Goal: Communication & Community: Ask a question

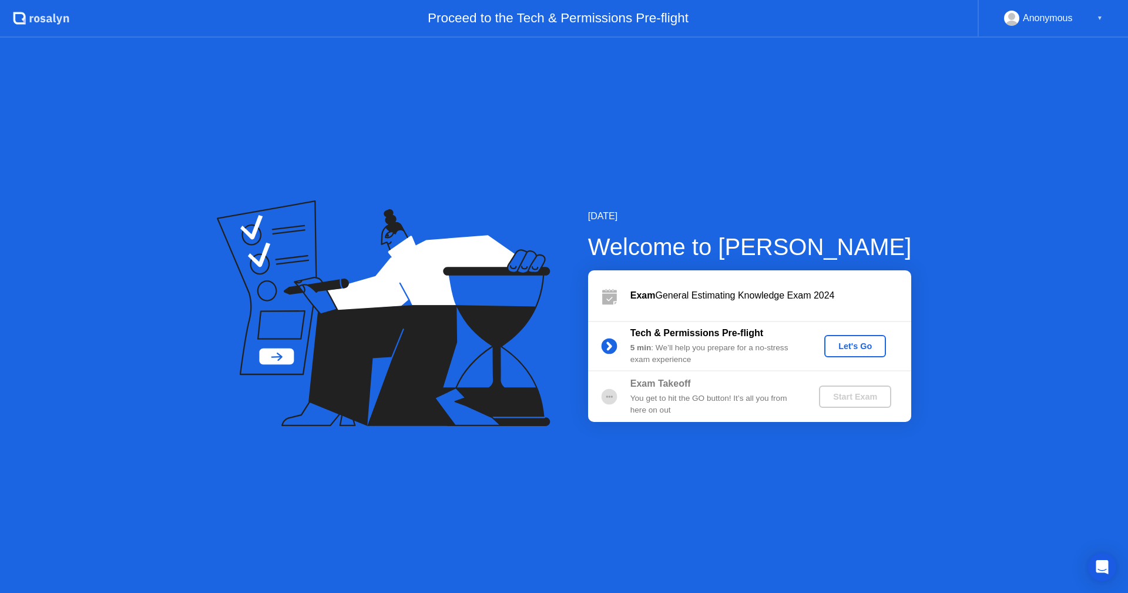
click at [852, 350] on div "Let's Go" at bounding box center [855, 345] width 52 height 9
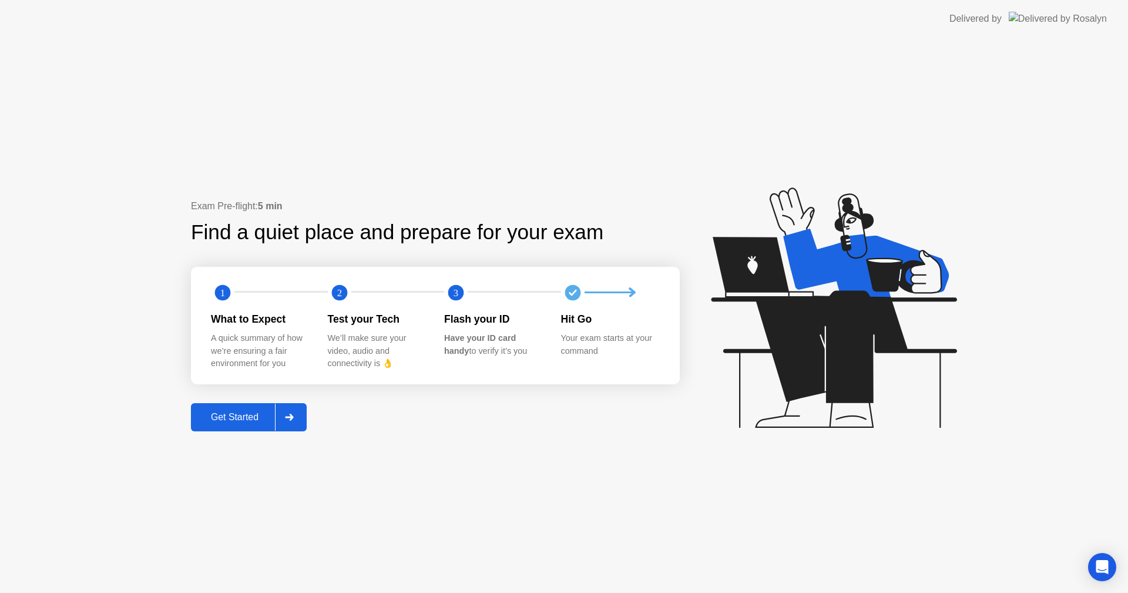
click at [242, 421] on div "Get Started" at bounding box center [234, 417] width 80 height 11
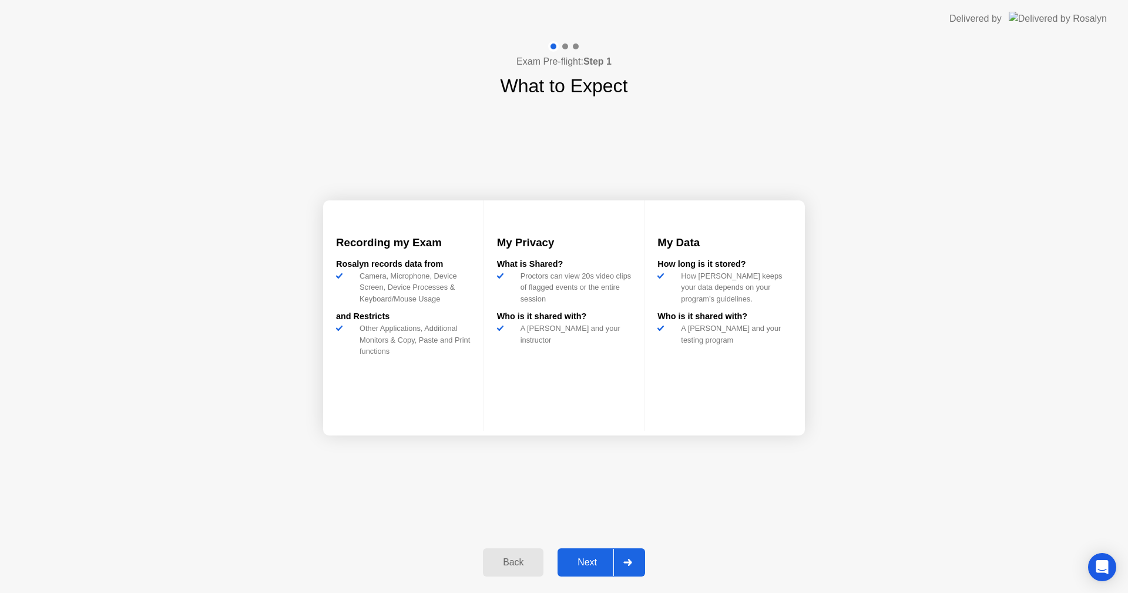
click at [593, 565] on div "Next" at bounding box center [587, 562] width 52 height 11
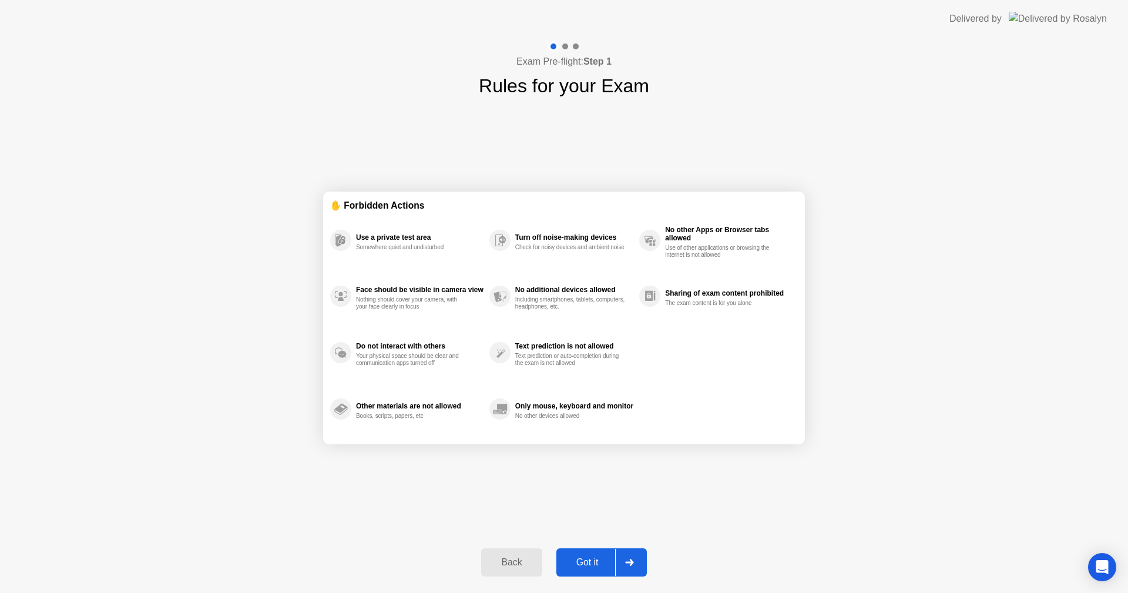
click at [583, 563] on div "Got it" at bounding box center [587, 562] width 55 height 11
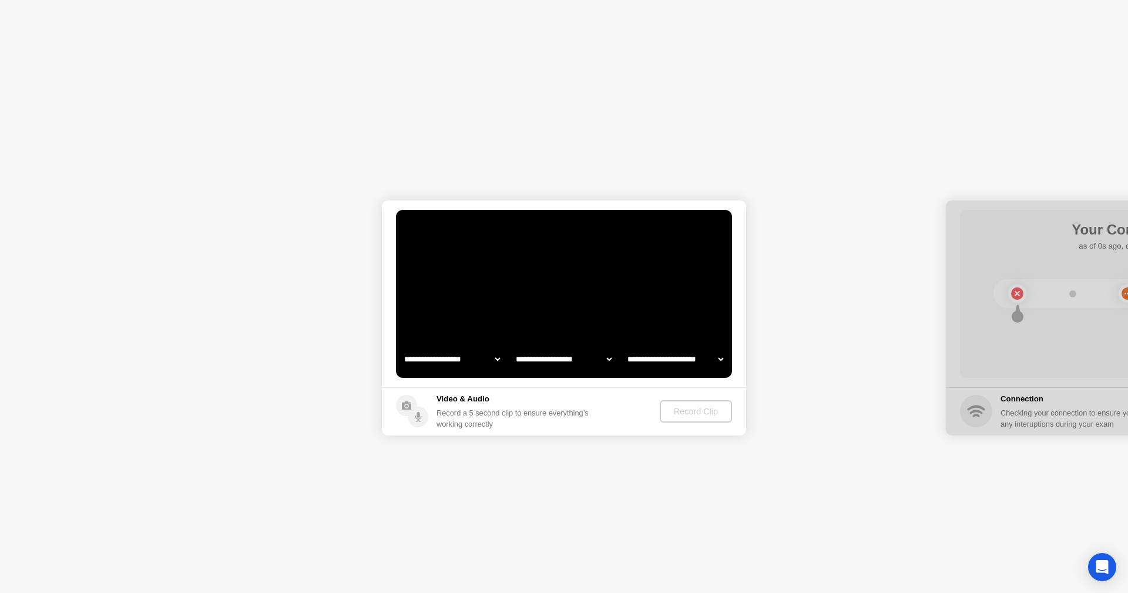
select select "**********"
select select "*******"
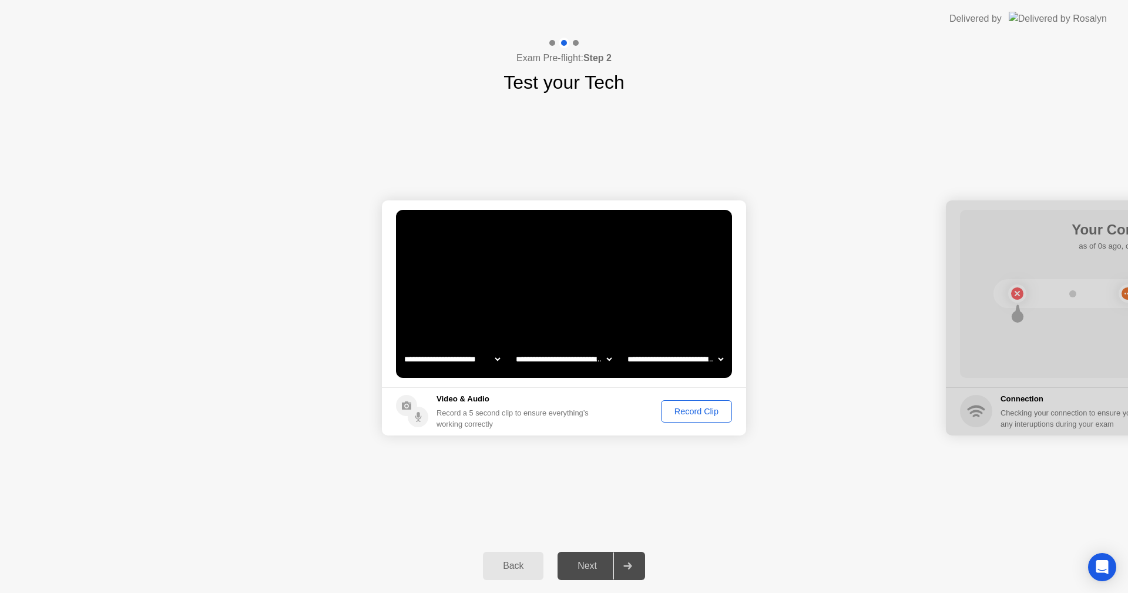
click at [677, 414] on div "Record Clip" at bounding box center [696, 411] width 63 height 9
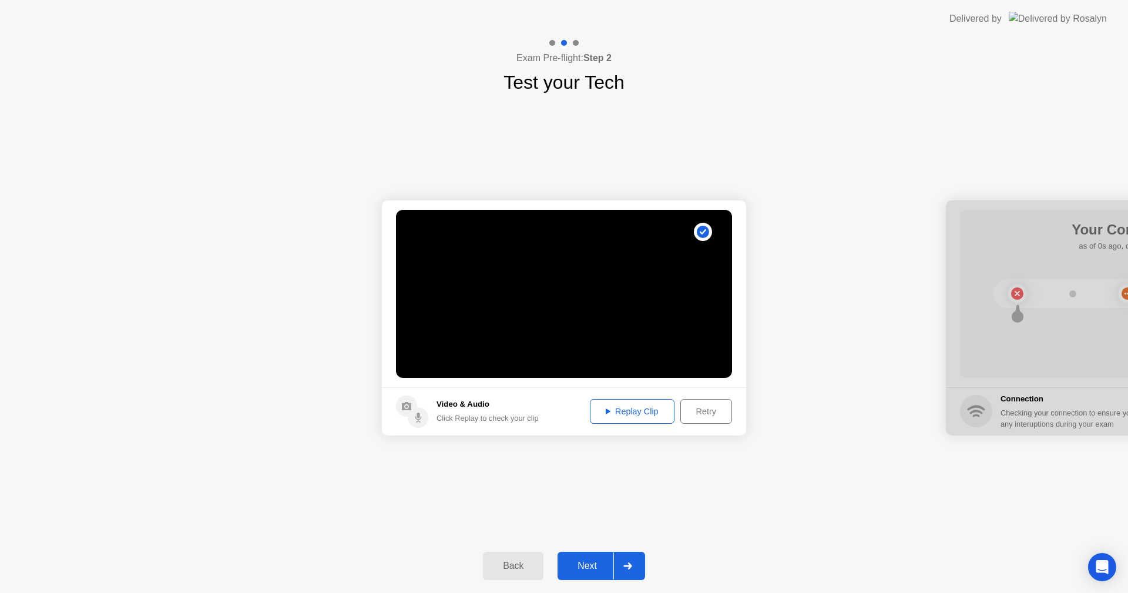
click at [629, 411] on div "Replay Clip" at bounding box center [632, 411] width 76 height 9
click at [584, 571] on div "Next" at bounding box center [587, 565] width 52 height 11
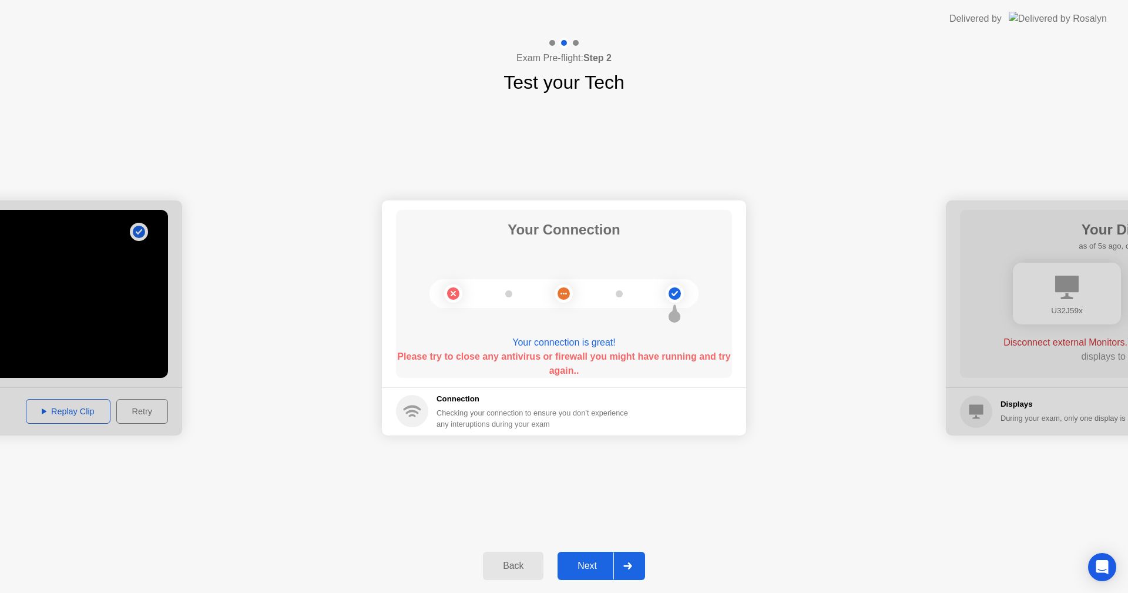
click at [590, 570] on div "Next" at bounding box center [587, 565] width 52 height 11
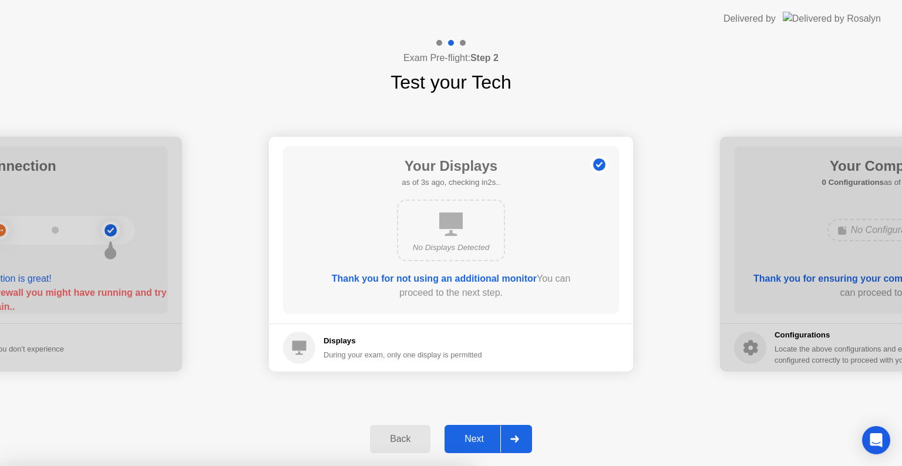
click at [529, 466] on div at bounding box center [451, 466] width 902 height 0
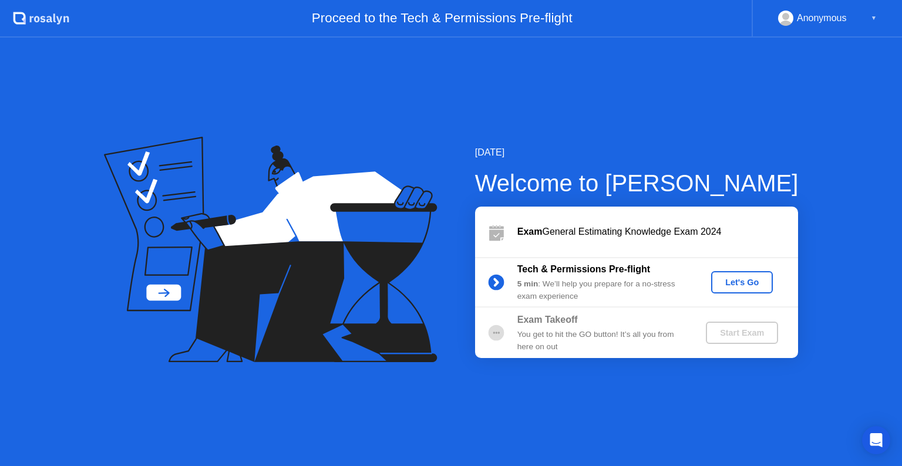
click at [737, 290] on button "Let's Go" at bounding box center [742, 282] width 62 height 22
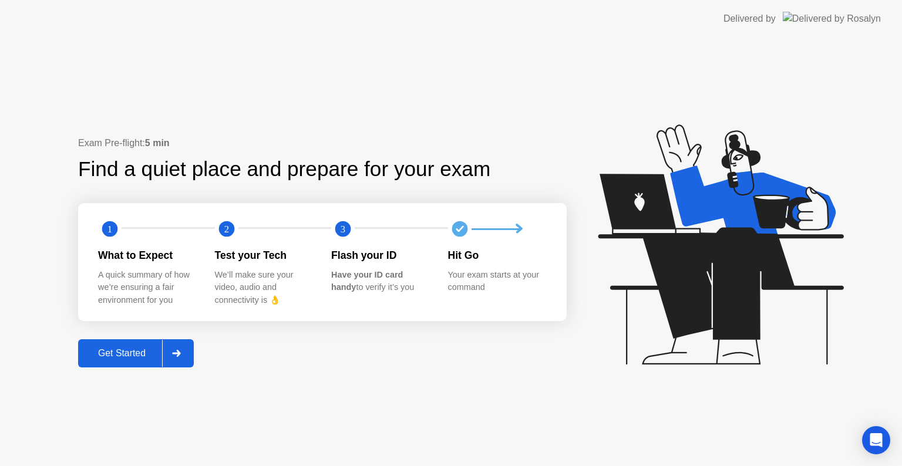
click at [120, 355] on div "Get Started" at bounding box center [122, 353] width 80 height 11
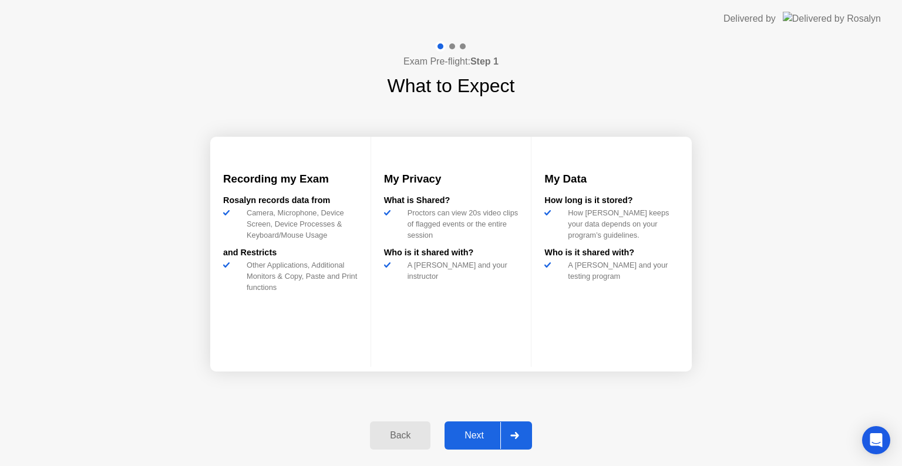
click at [473, 437] on div "Next" at bounding box center [474, 436] width 52 height 11
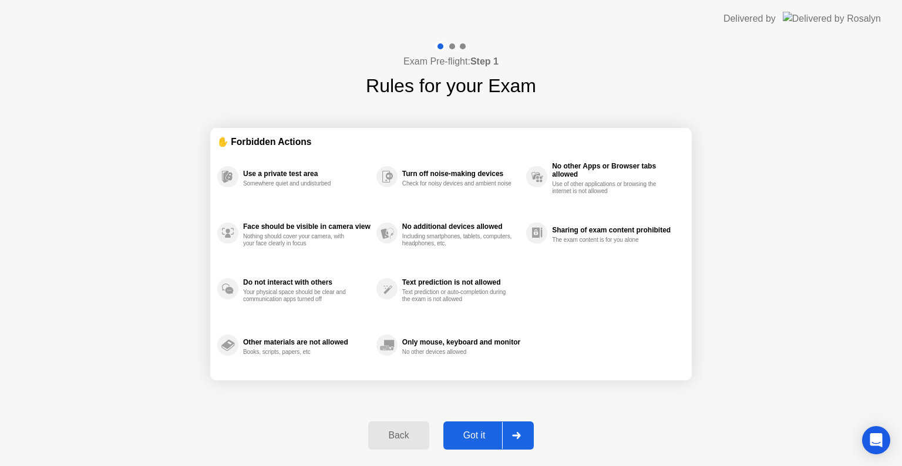
click at [473, 437] on div "Got it" at bounding box center [474, 436] width 55 height 11
select select "**********"
select select "*******"
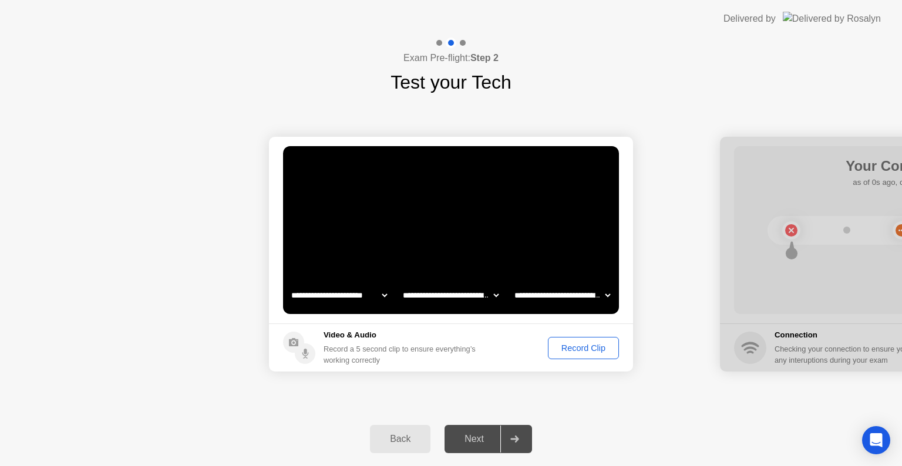
click at [580, 351] on div "Record Clip" at bounding box center [583, 348] width 63 height 9
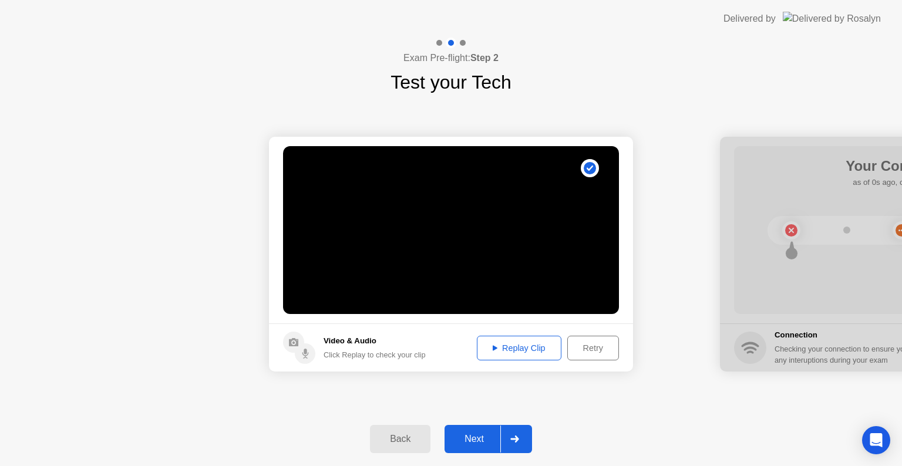
click at [520, 351] on div "Replay Clip" at bounding box center [519, 348] width 76 height 9
click at [489, 441] on div "Next" at bounding box center [474, 439] width 52 height 11
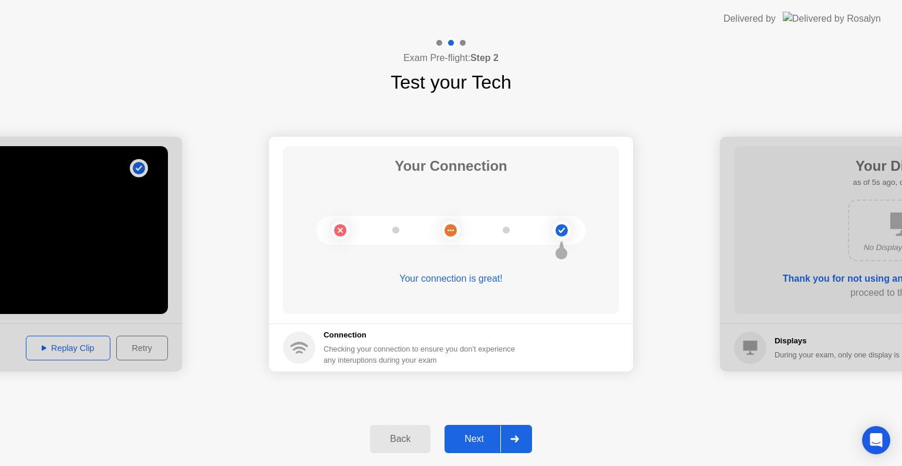
click at [479, 441] on div "Next" at bounding box center [474, 439] width 52 height 11
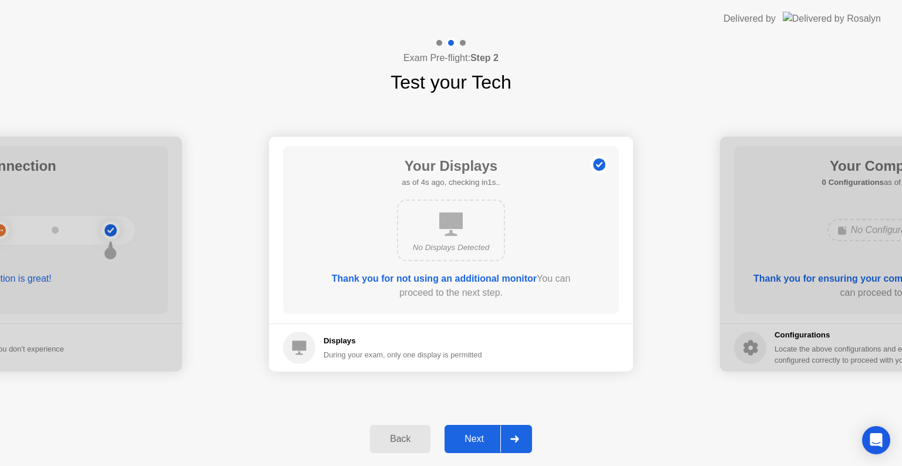
click at [479, 441] on div "Next" at bounding box center [474, 439] width 52 height 11
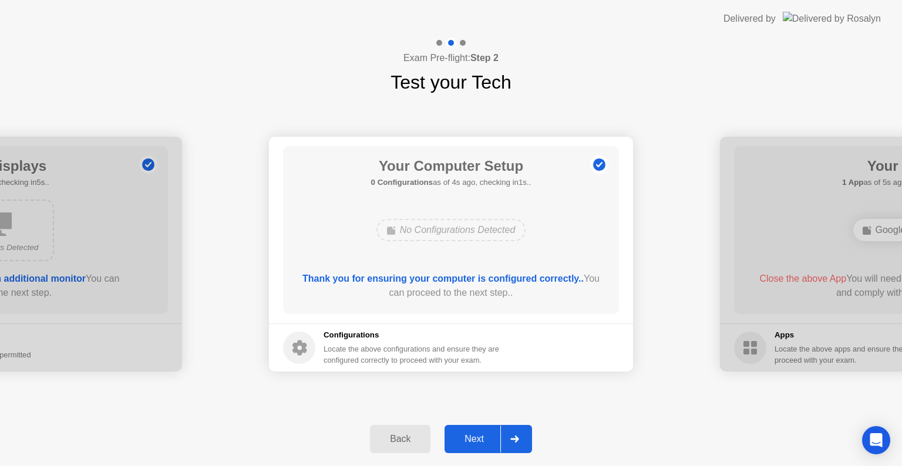
click at [479, 441] on div "Next" at bounding box center [474, 439] width 52 height 11
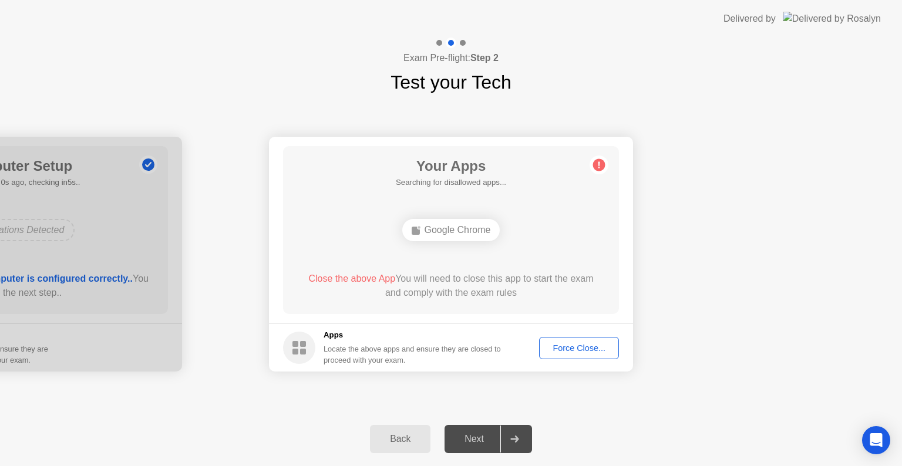
click at [483, 439] on div "Next" at bounding box center [474, 439] width 52 height 11
click at [557, 351] on div "Force Close..." at bounding box center [579, 348] width 72 height 9
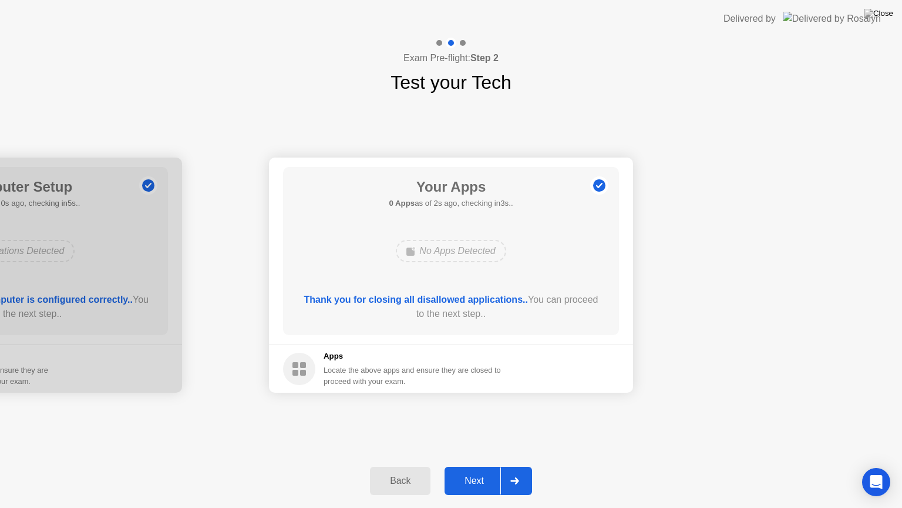
click at [474, 466] on div "Next" at bounding box center [474, 480] width 52 height 11
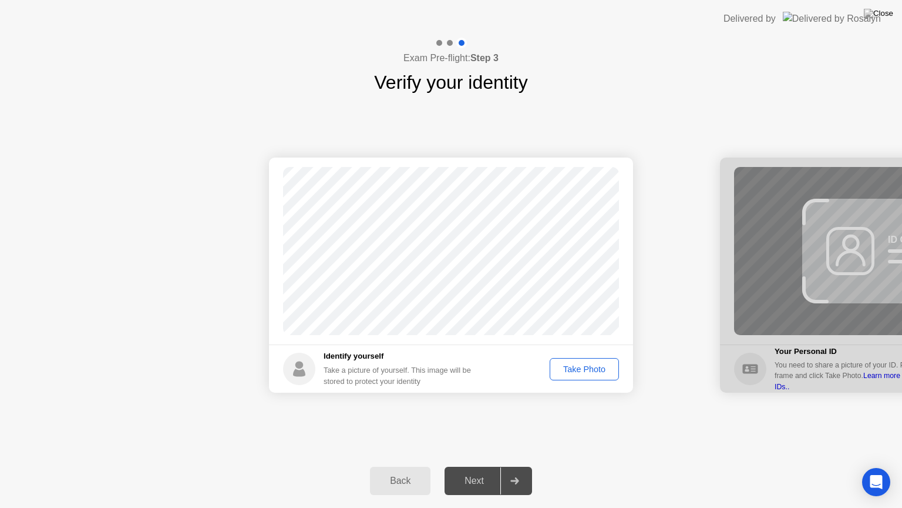
click at [566, 371] on div "Take Photo" at bounding box center [584, 368] width 61 height 9
click at [479, 466] on div "Next" at bounding box center [474, 480] width 52 height 11
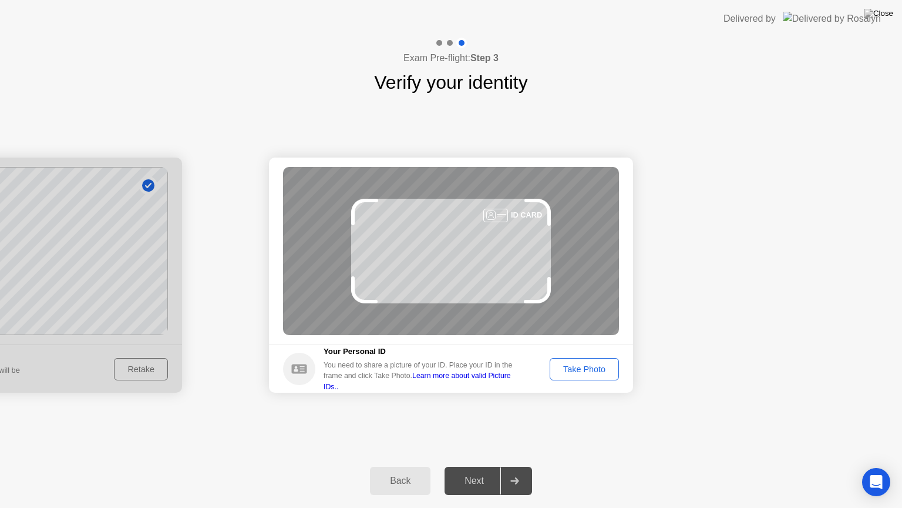
click at [571, 368] on div "Take Photo" at bounding box center [584, 368] width 61 height 9
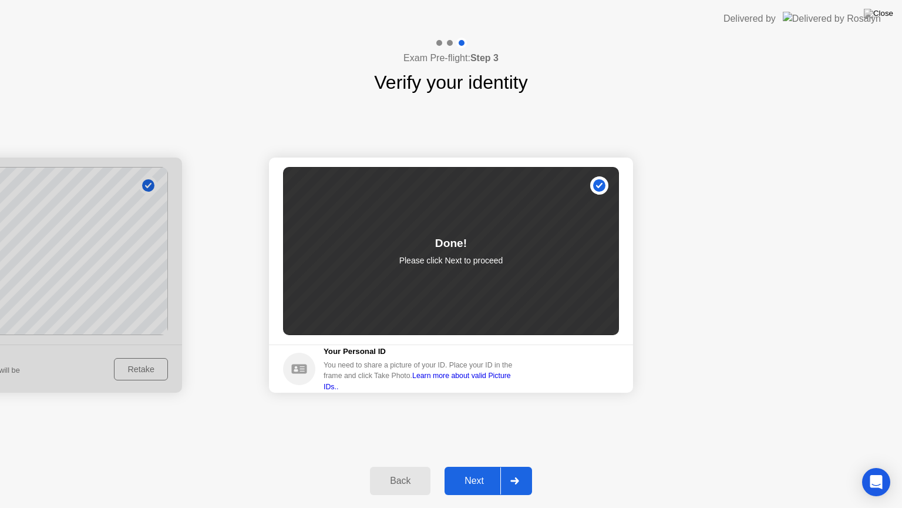
click at [474, 466] on div "Next" at bounding box center [474, 480] width 52 height 11
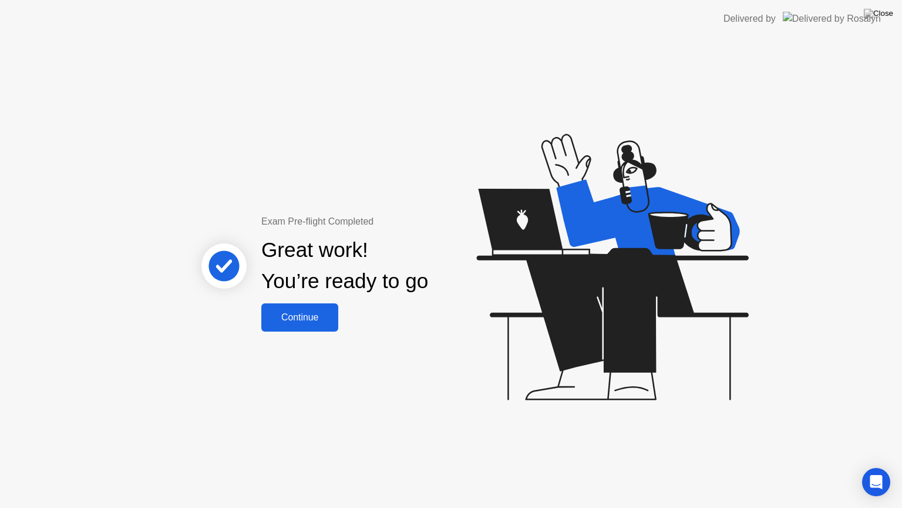
click at [289, 315] on div "Continue" at bounding box center [300, 317] width 70 height 11
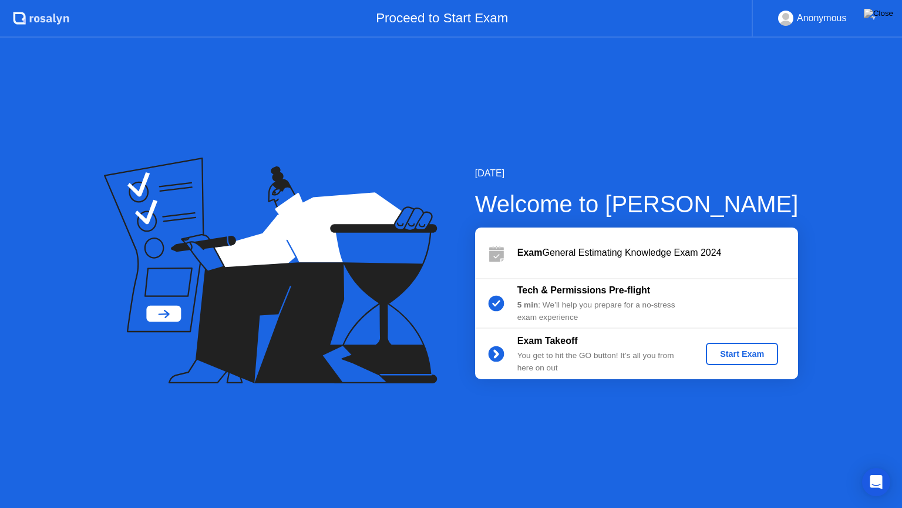
click at [746, 356] on div "Start Exam" at bounding box center [742, 353] width 63 height 9
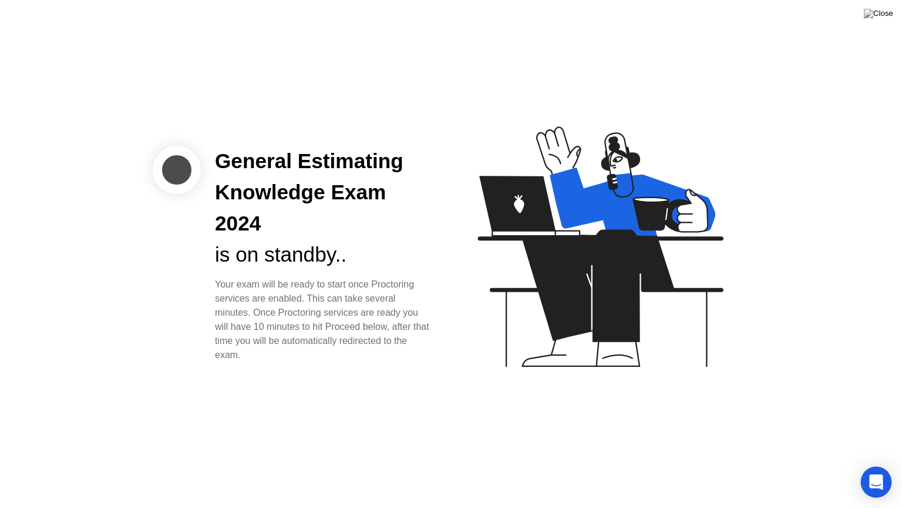
click at [872, 466] on icon "Open Intercom Messenger" at bounding box center [876, 481] width 15 height 15
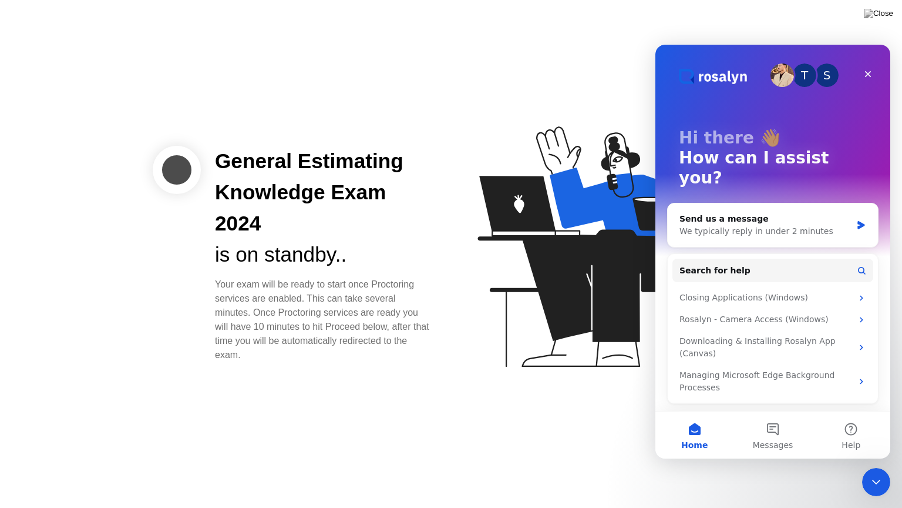
click at [329, 385] on div "General Estimating Knowledge Exam 2024 is on standby.. Your exam will be ready …" at bounding box center [451, 254] width 902 height 508
click at [329, 382] on div "General Estimating Knowledge Exam 2024 is on standby.. Your exam will be ready …" at bounding box center [451, 254] width 902 height 508
click at [777, 435] on button "Messages" at bounding box center [773, 434] width 78 height 47
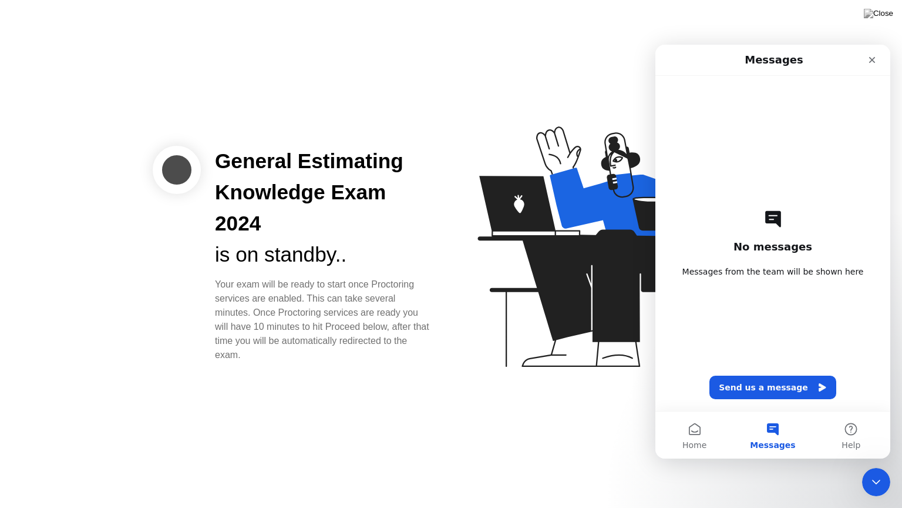
click at [761, 339] on div "No messages Messages from the team will be shown here Send us a message" at bounding box center [773, 243] width 194 height 335
click at [749, 226] on div "No messages Messages from the team will be shown here Send us a message" at bounding box center [773, 243] width 194 height 335
click at [720, 134] on div "No messages Messages from the team will be shown here Send us a message" at bounding box center [773, 243] width 194 height 335
drag, startPoint x: 770, startPoint y: 242, endPoint x: 768, endPoint y: 259, distance: 17.1
click at [770, 243] on h2 "No messages" at bounding box center [773, 247] width 79 height 14
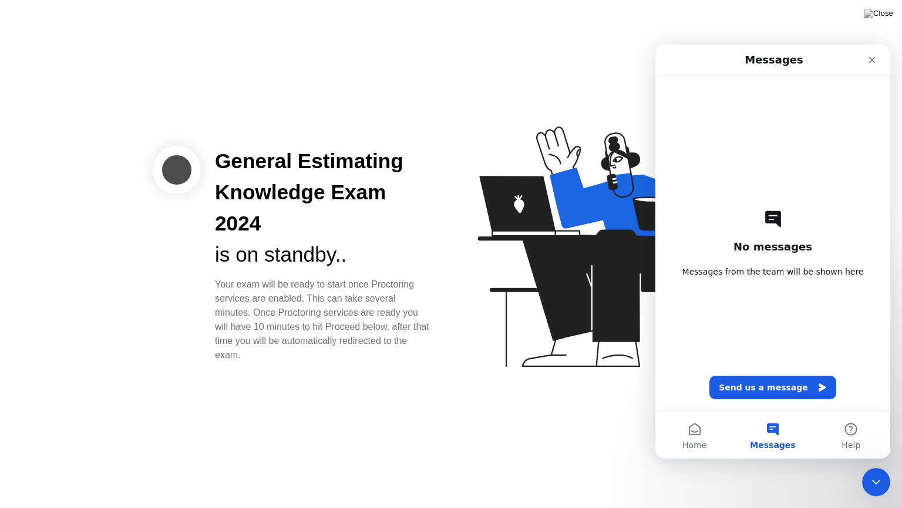
click at [752, 361] on div "No messages Messages from the team will be shown here Send us a message" at bounding box center [773, 243] width 194 height 335
drag, startPoint x: 757, startPoint y: 343, endPoint x: 764, endPoint y: 286, distance: 57.4
click at [757, 341] on div "No messages Messages from the team will be shown here Send us a message" at bounding box center [773, 243] width 194 height 335
click at [768, 233] on div "No messages Messages from the team will be shown here Send us a message" at bounding box center [773, 243] width 194 height 335
click at [771, 212] on icon "Intercom messenger" at bounding box center [774, 219] width 16 height 16
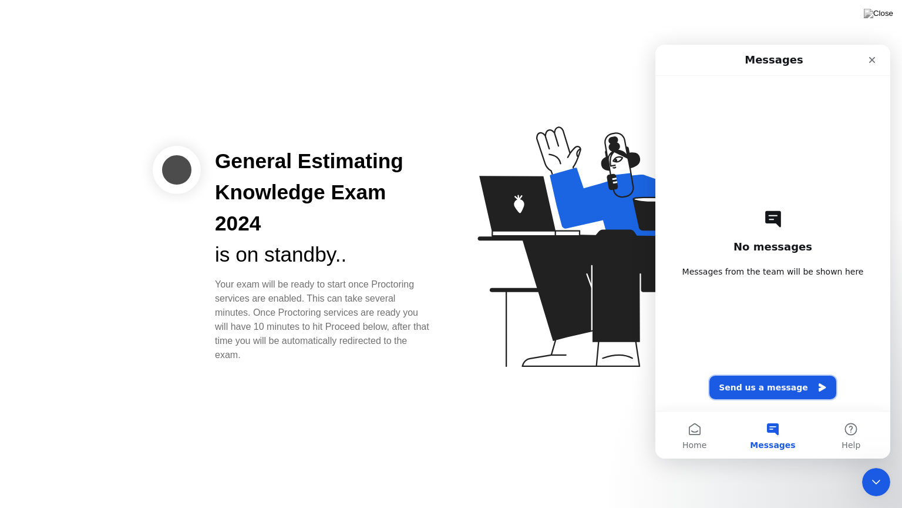
click at [776, 385] on button "Send us a message" at bounding box center [773, 387] width 127 height 24
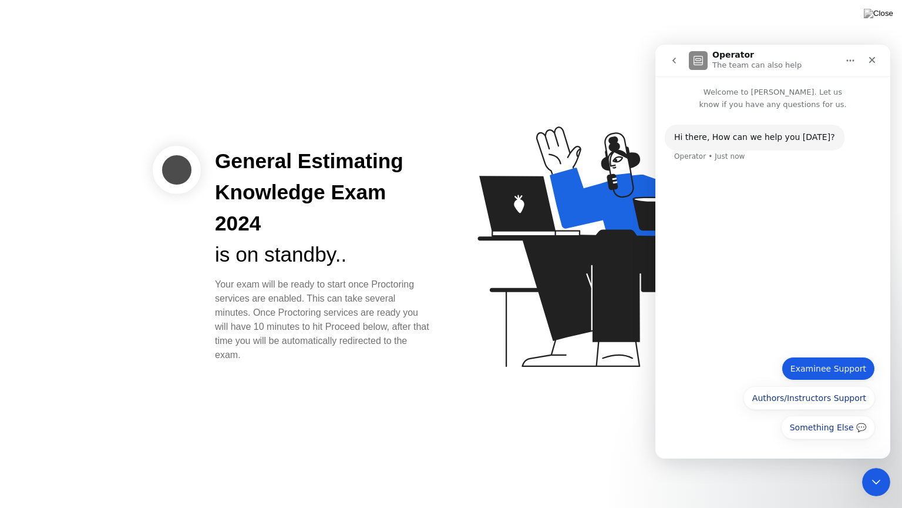
click at [817, 371] on button "Examinee Support" at bounding box center [828, 369] width 93 height 24
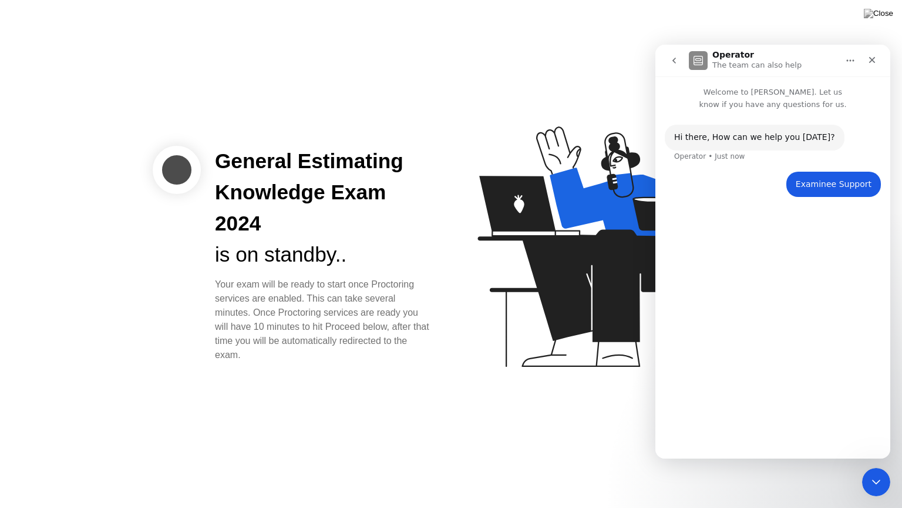
click at [778, 303] on div "Hi ​there, How can we help you [DATE]? Operator • Just now Examinee Support • J…" at bounding box center [773, 279] width 235 height 338
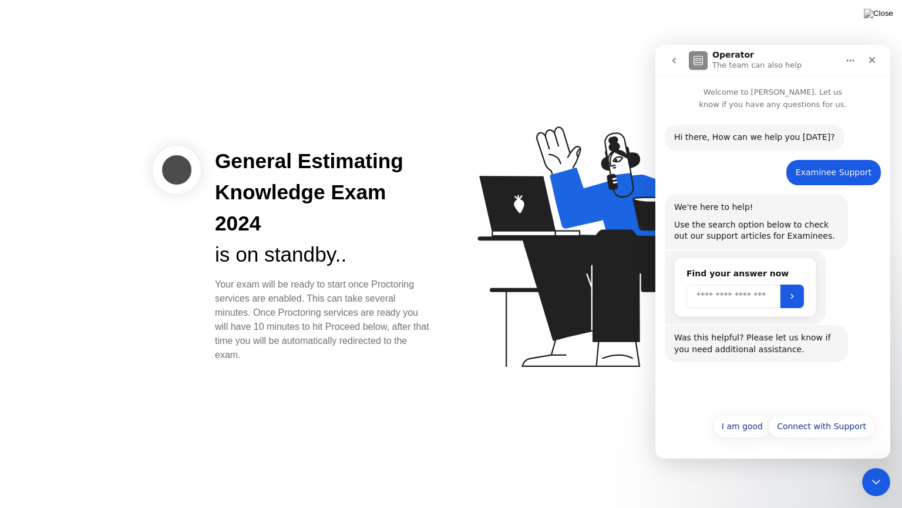
click at [724, 289] on input "Search" at bounding box center [734, 296] width 94 height 24
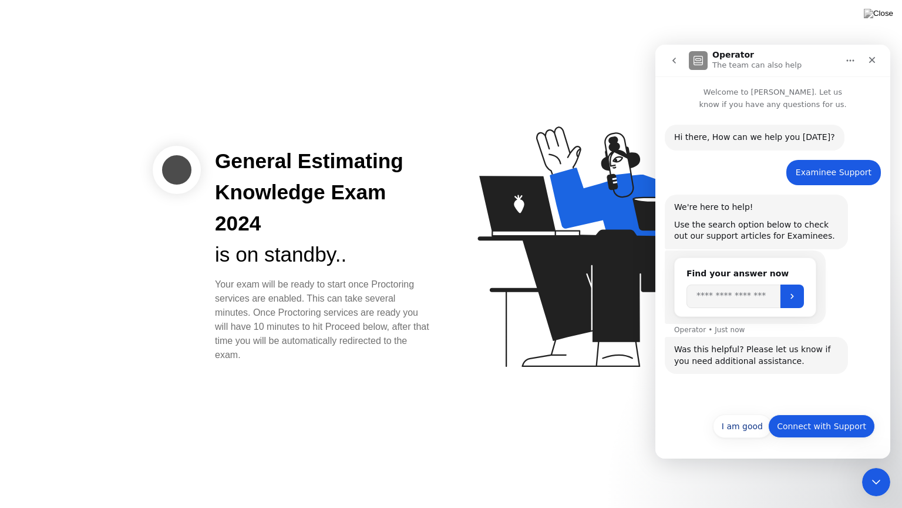
click at [806, 432] on button "Connect with Support" at bounding box center [821, 426] width 107 height 24
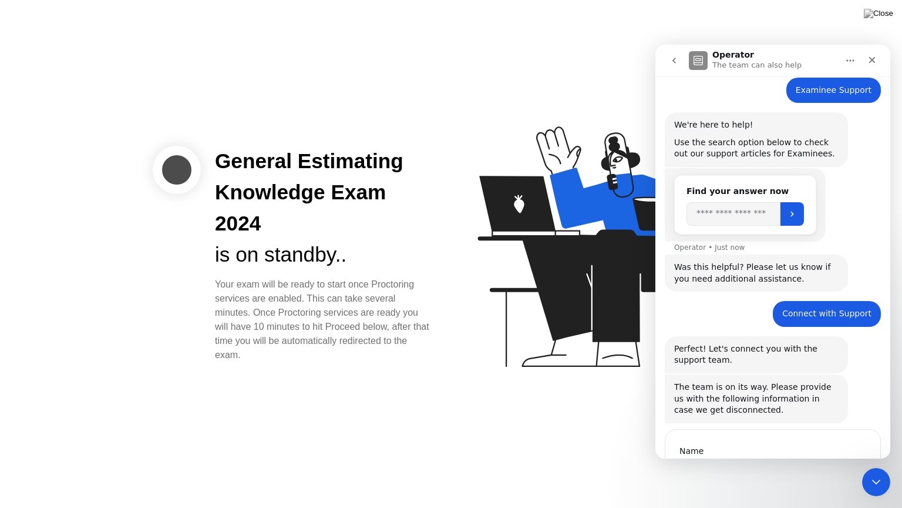
scroll to position [152, 0]
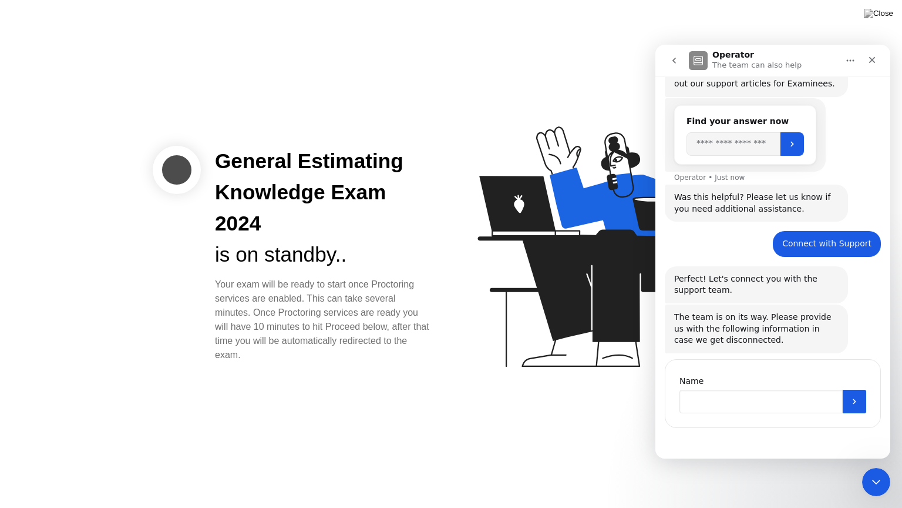
click at [738, 405] on input "Name" at bounding box center [761, 402] width 163 height 24
type input "**********"
click at [846, 405] on button "Submit" at bounding box center [855, 402] width 24 height 24
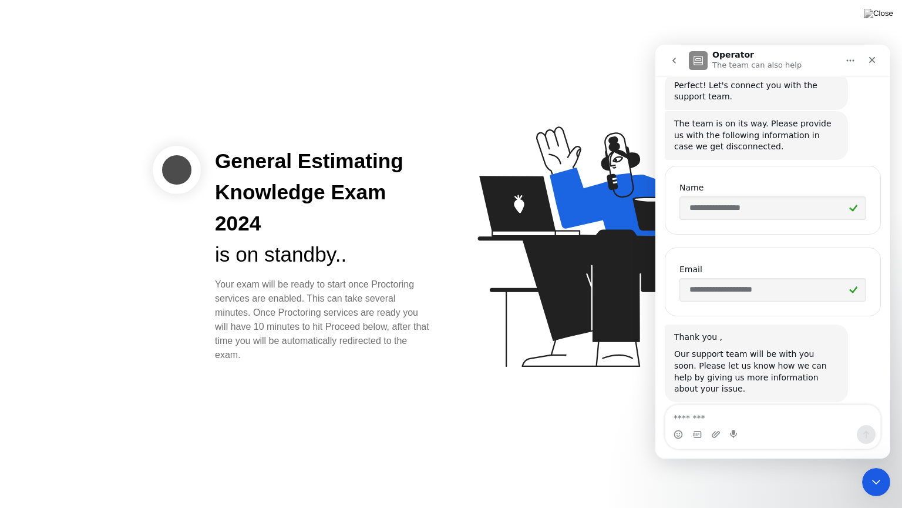
scroll to position [355, 0]
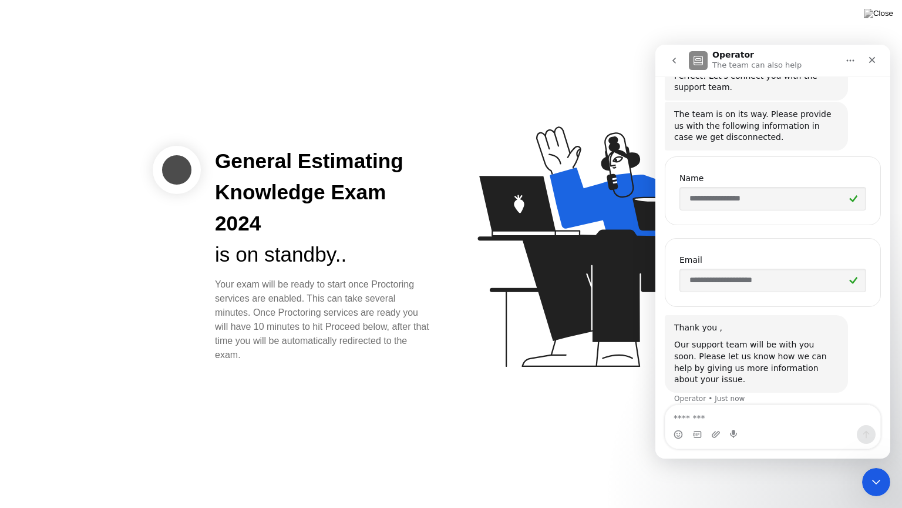
click at [743, 417] on textarea "Message…" at bounding box center [773, 415] width 215 height 20
type textarea "**********"
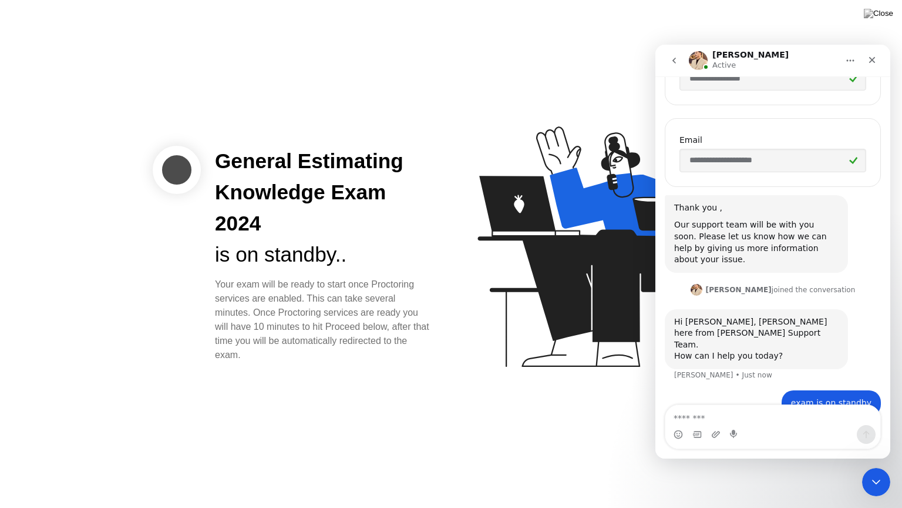
scroll to position [520, 0]
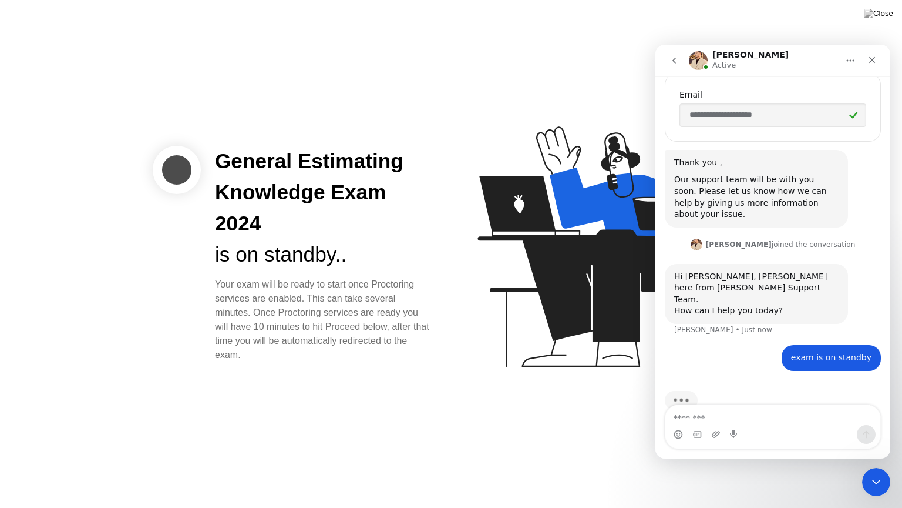
click at [747, 421] on textarea "Message…" at bounding box center [773, 415] width 215 height 20
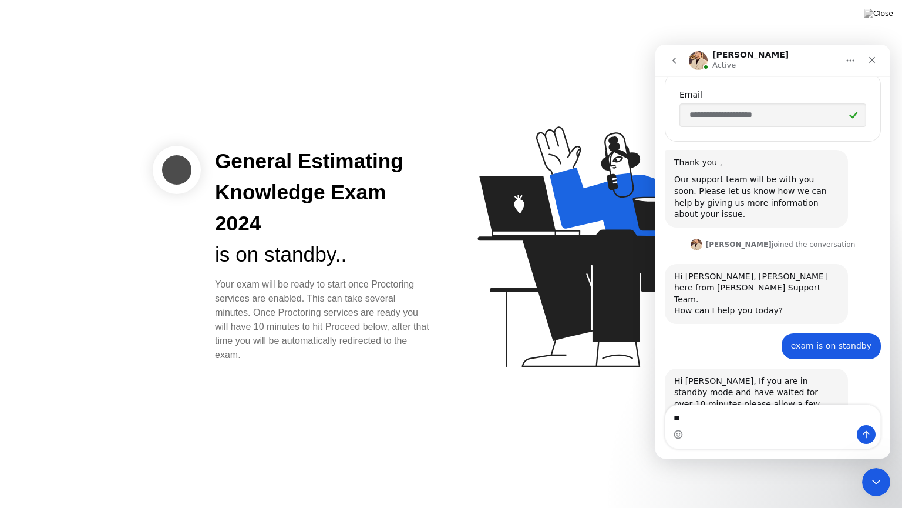
scroll to position [596, 0]
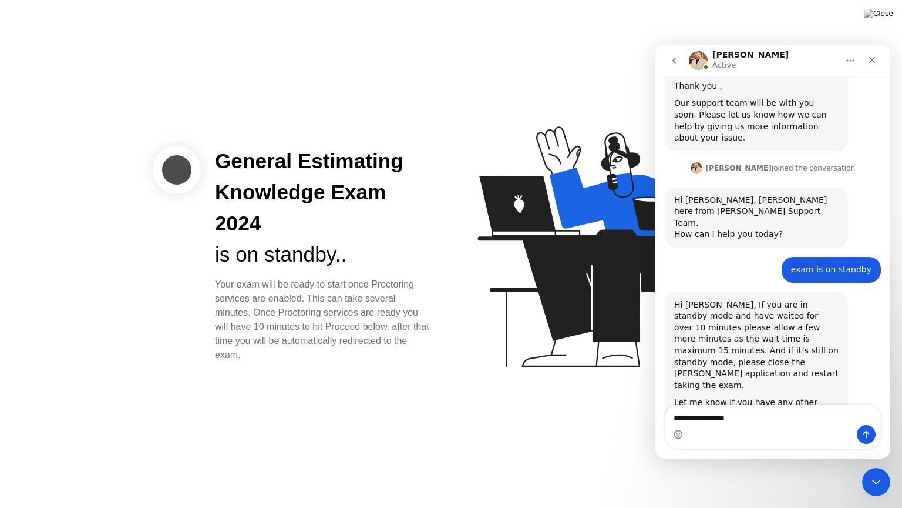
type textarea "**********"
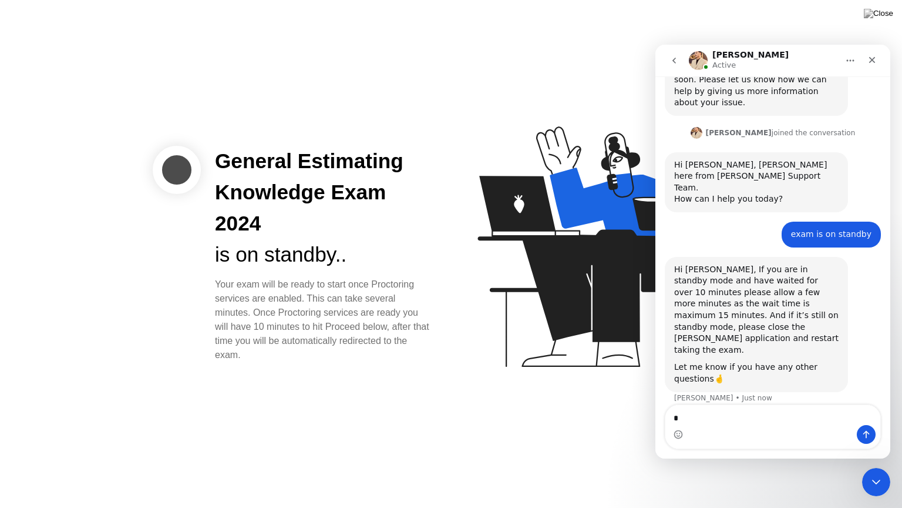
type textarea "**"
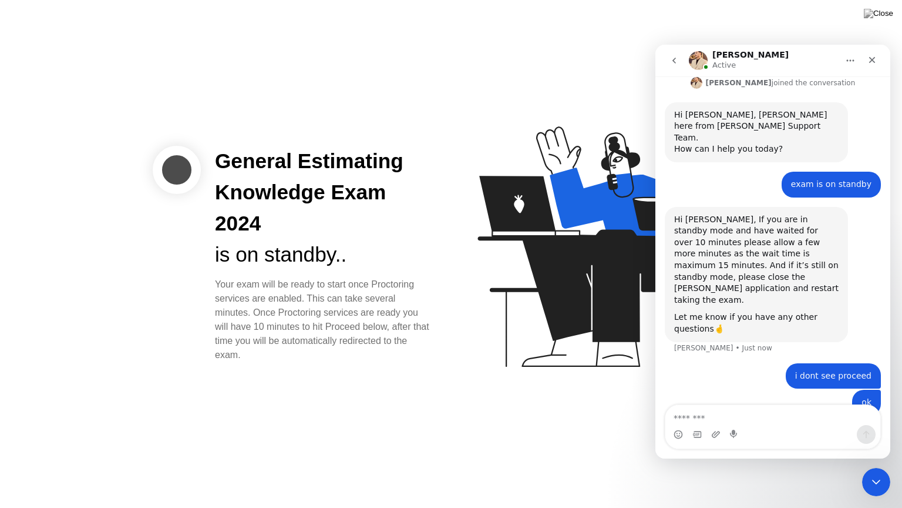
scroll to position [703, 0]
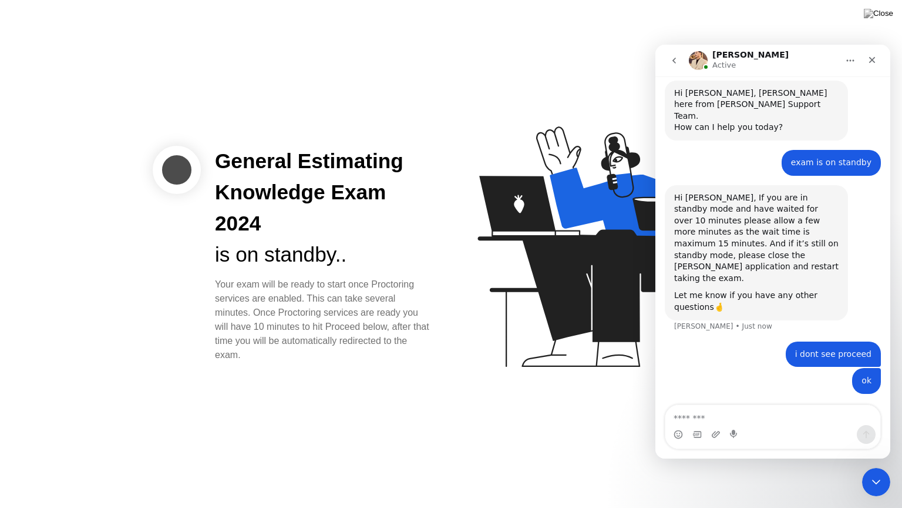
click at [766, 28] on div "General Estimating Knowledge Exam 2024 is on standby.. Your exam will be ready …" at bounding box center [451, 254] width 902 height 508
click at [855, 65] on button "Home" at bounding box center [851, 60] width 22 height 22
click at [839, 33] on div "General Estimating Knowledge Exam 2024 is on standby.. Your exam will be ready …" at bounding box center [451, 254] width 902 height 508
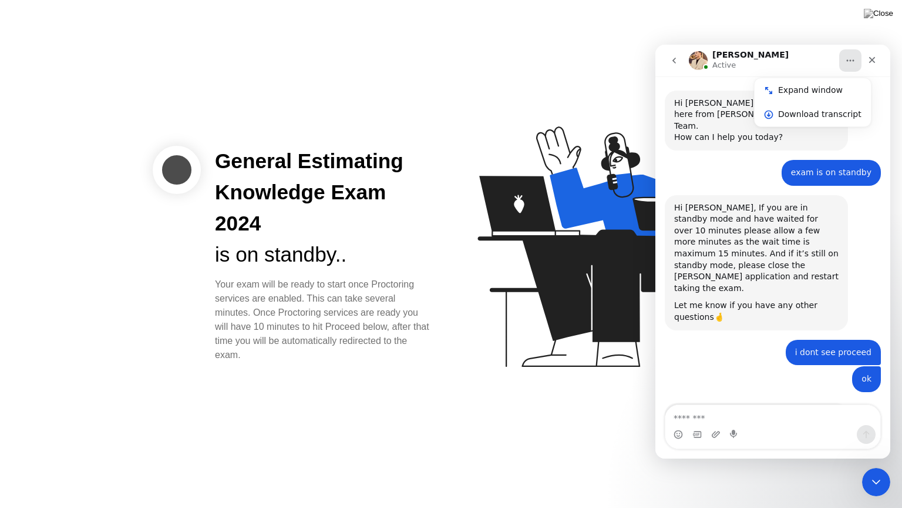
scroll to position [693, 0]
click at [645, 84] on div "General Estimating Knowledge Exam 2024 is on standby.. Your exam will be ready …" at bounding box center [451, 254] width 902 height 508
click at [872, 63] on icon "Close" at bounding box center [872, 59] width 9 height 9
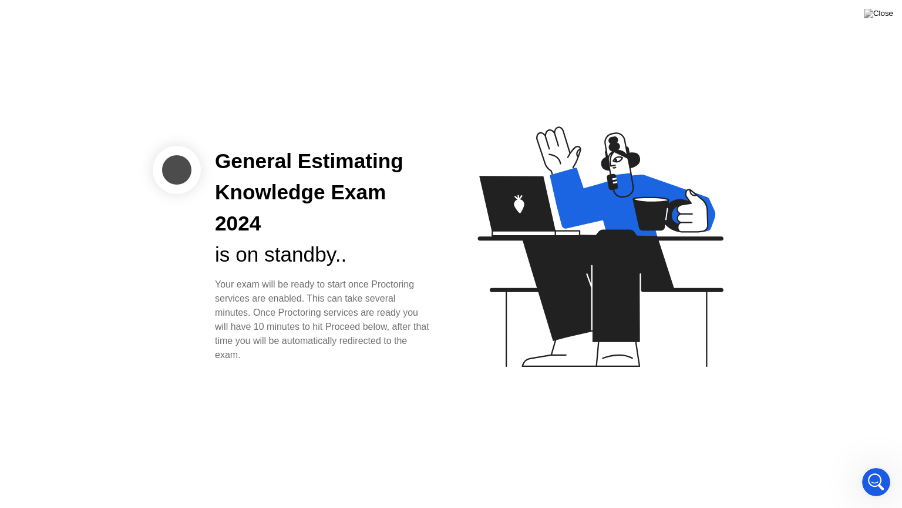
scroll to position [682, 0]
click at [764, 78] on div "General Estimating Knowledge Exam 2024 is on standby.. Your exam will be ready …" at bounding box center [451, 254] width 902 height 508
click at [885, 15] on img at bounding box center [878, 13] width 29 height 9
click at [890, 16] on img at bounding box center [878, 13] width 29 height 9
